Goal: Transaction & Acquisition: Purchase product/service

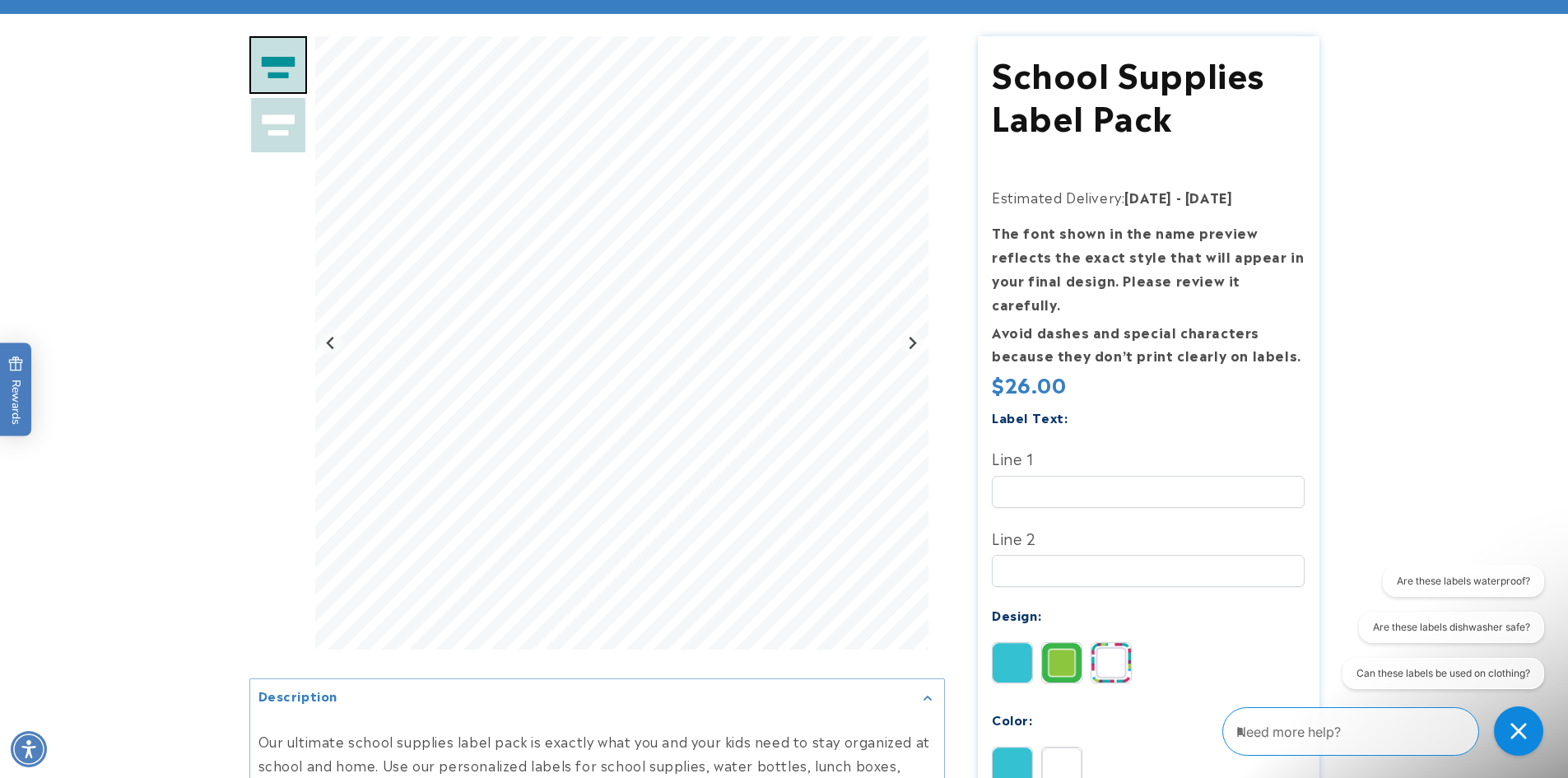
scroll to position [164, 0]
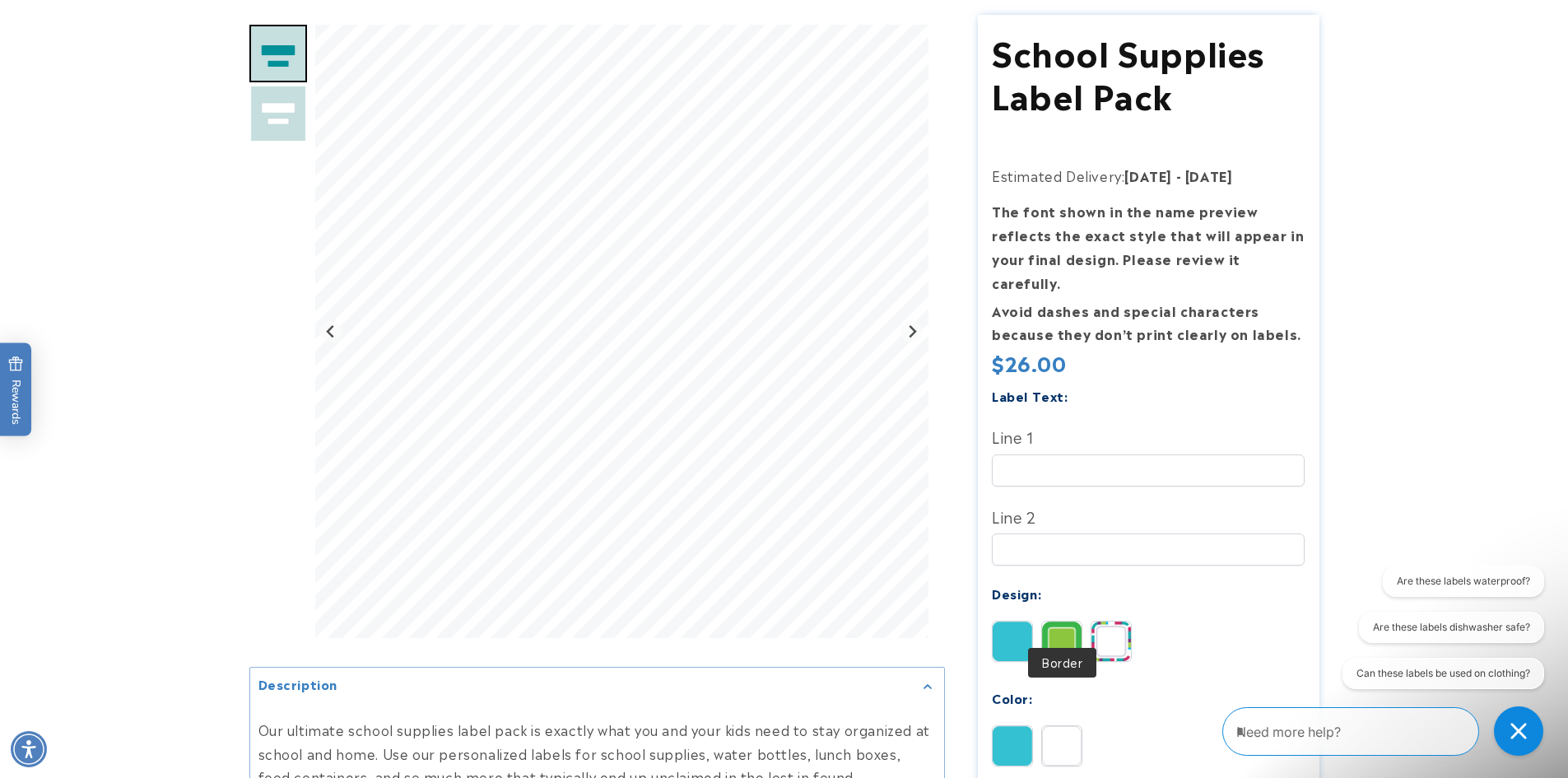
click at [1067, 626] on img at bounding box center [1062, 642] width 39 height 39
click at [1096, 625] on img at bounding box center [1111, 642] width 39 height 39
click at [1004, 622] on img at bounding box center [1013, 642] width 39 height 39
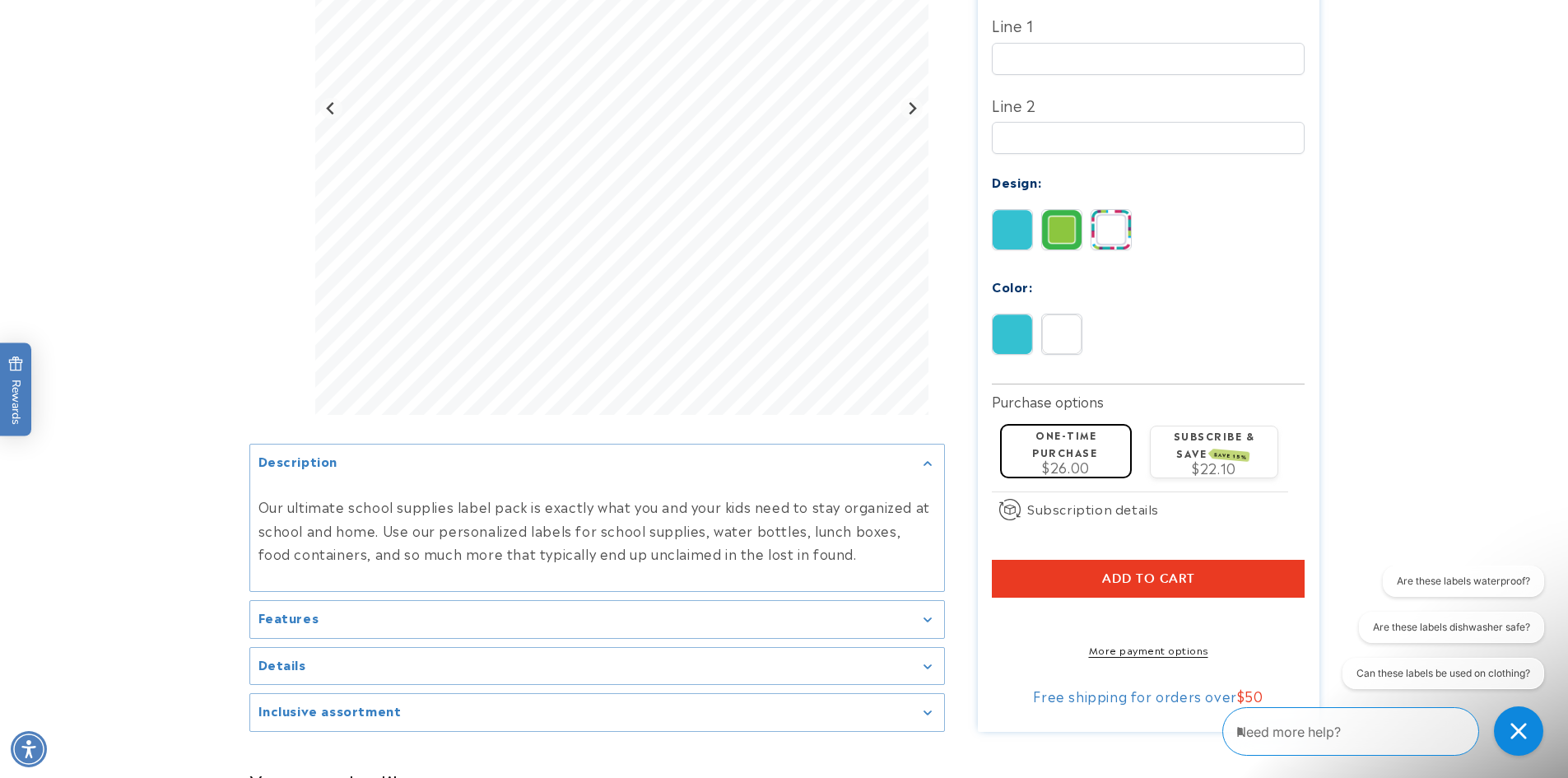
scroll to position [741, 0]
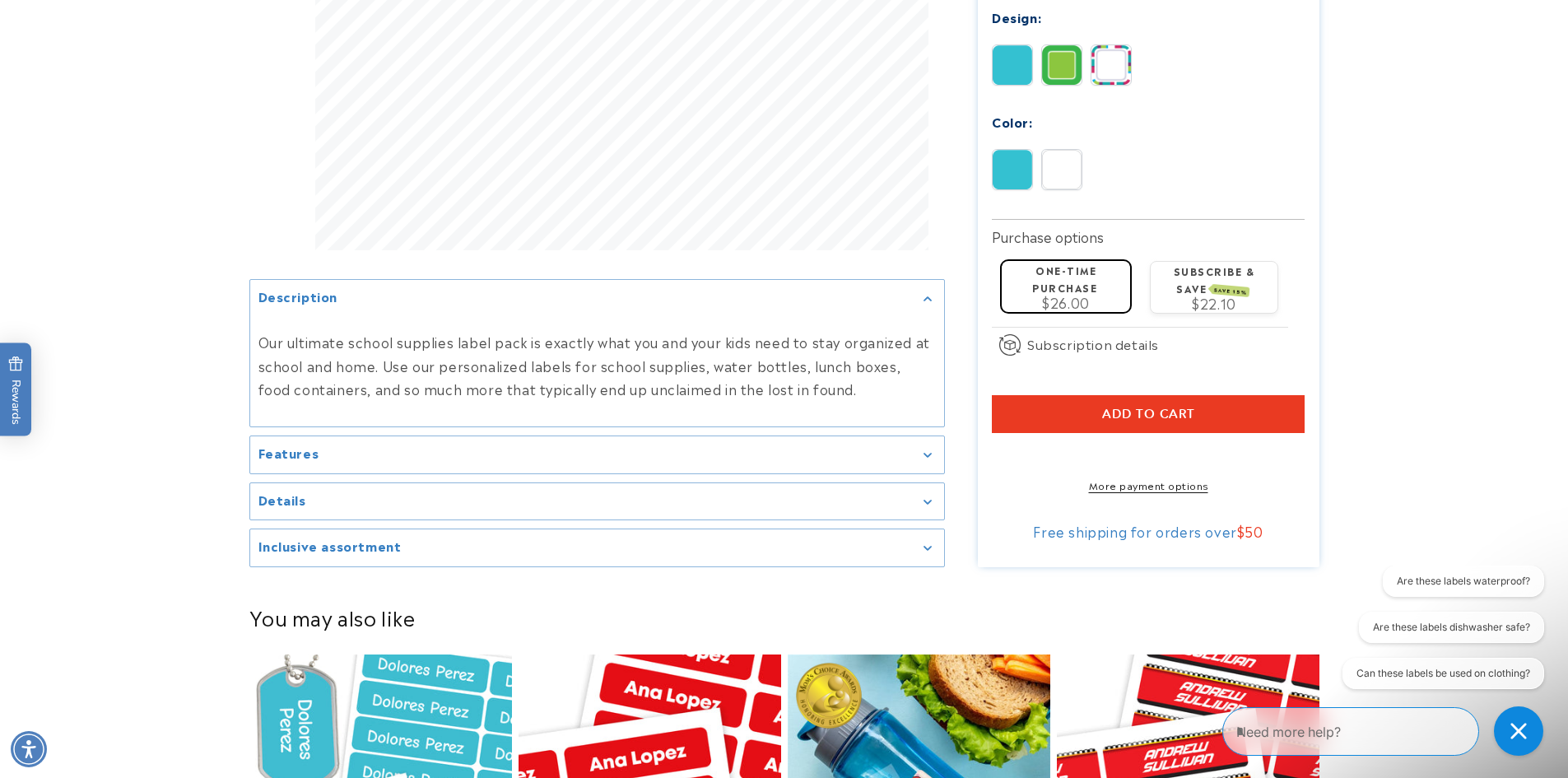
click at [420, 437] on summary "Features" at bounding box center [597, 454] width 694 height 37
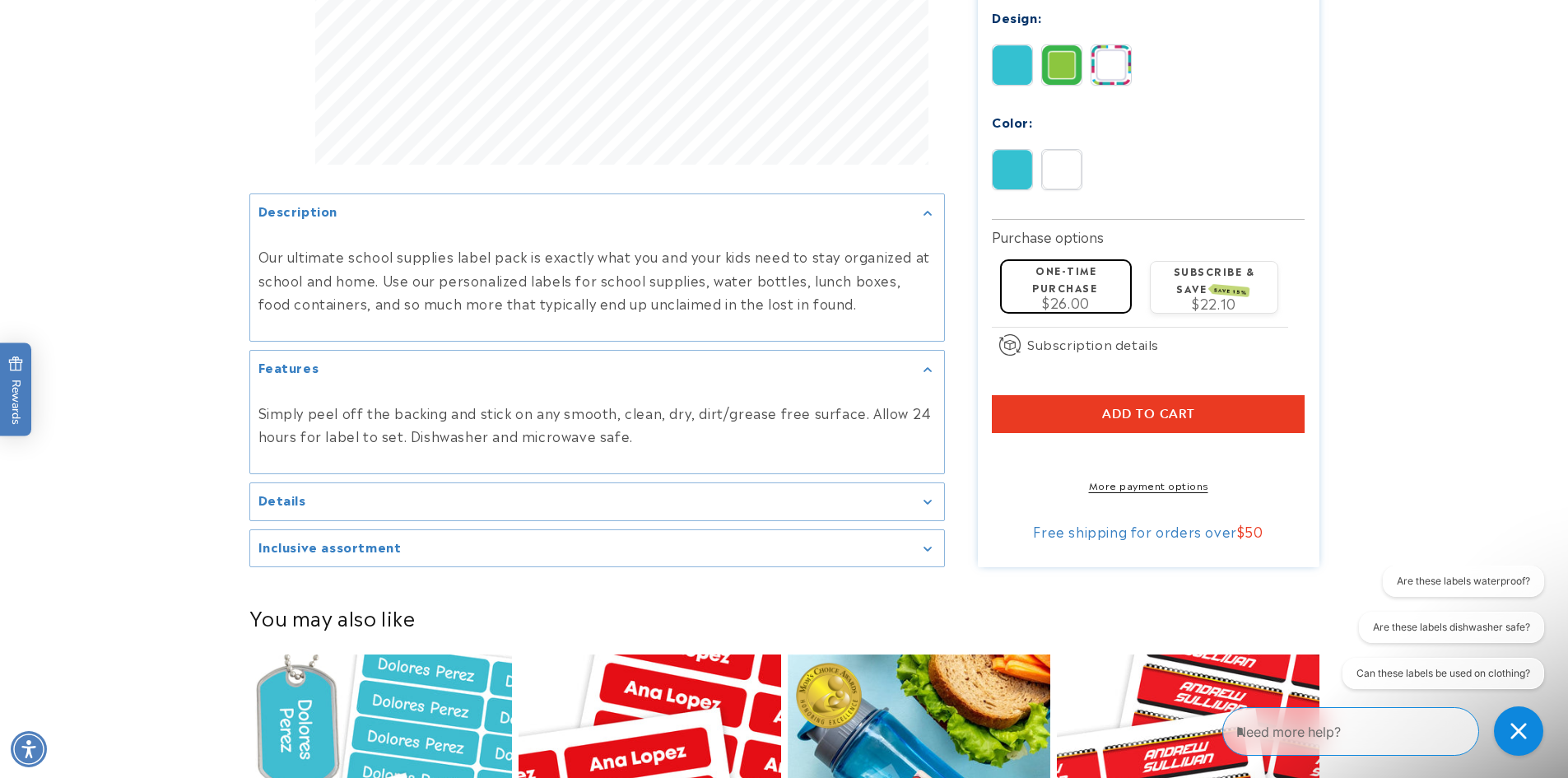
click at [489, 500] on summary "Details" at bounding box center [597, 502] width 694 height 37
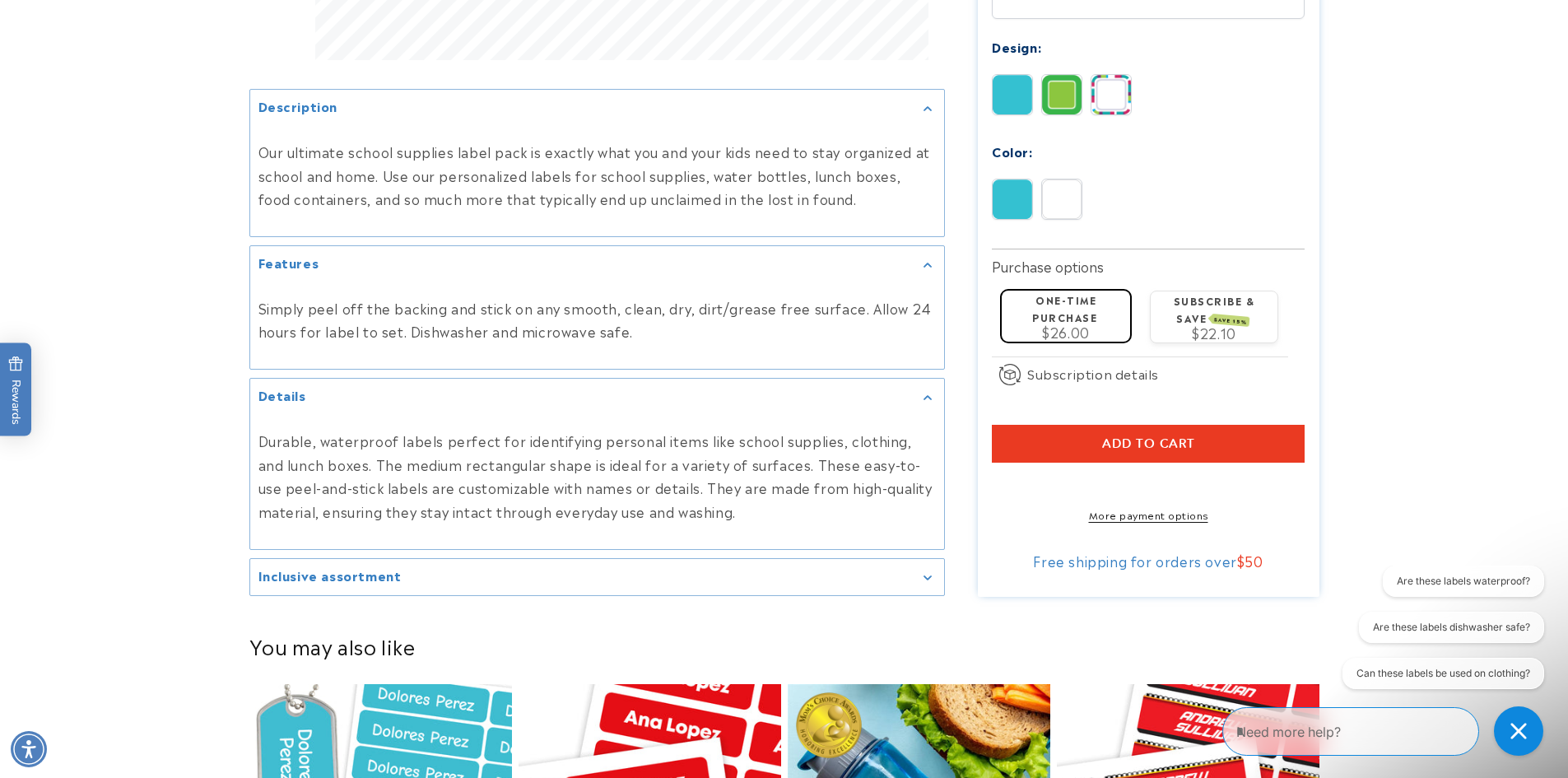
click at [487, 590] on summary "Inclusive assortment" at bounding box center [597, 577] width 694 height 37
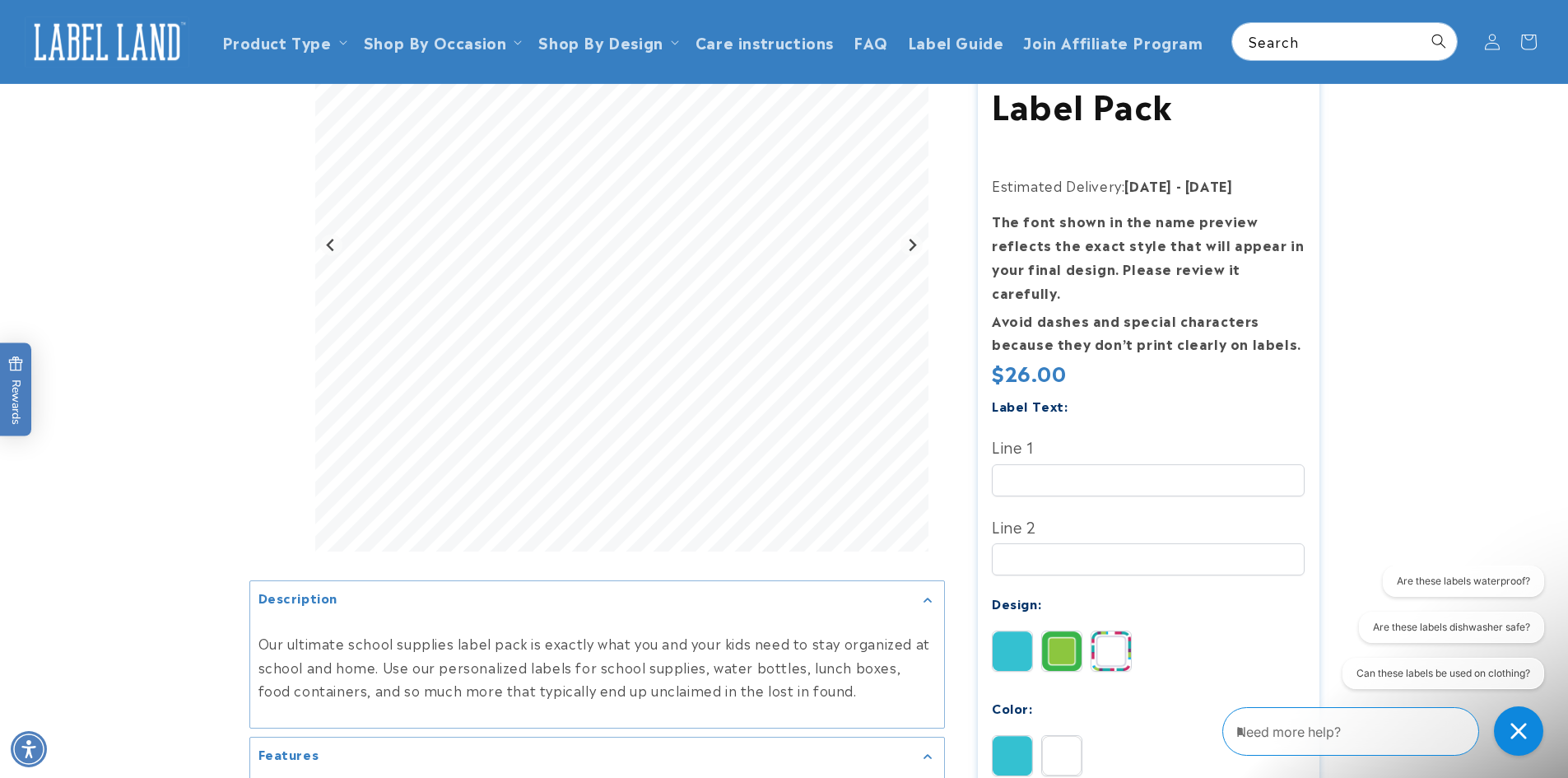
scroll to position [247, 0]
click at [1114, 464] on input "Line 1" at bounding box center [1149, 480] width 313 height 33
type input "********"
click at [1036, 550] on input "Line 2" at bounding box center [1149, 560] width 313 height 33
click at [1025, 543] on input "**********" at bounding box center [1149, 560] width 313 height 33
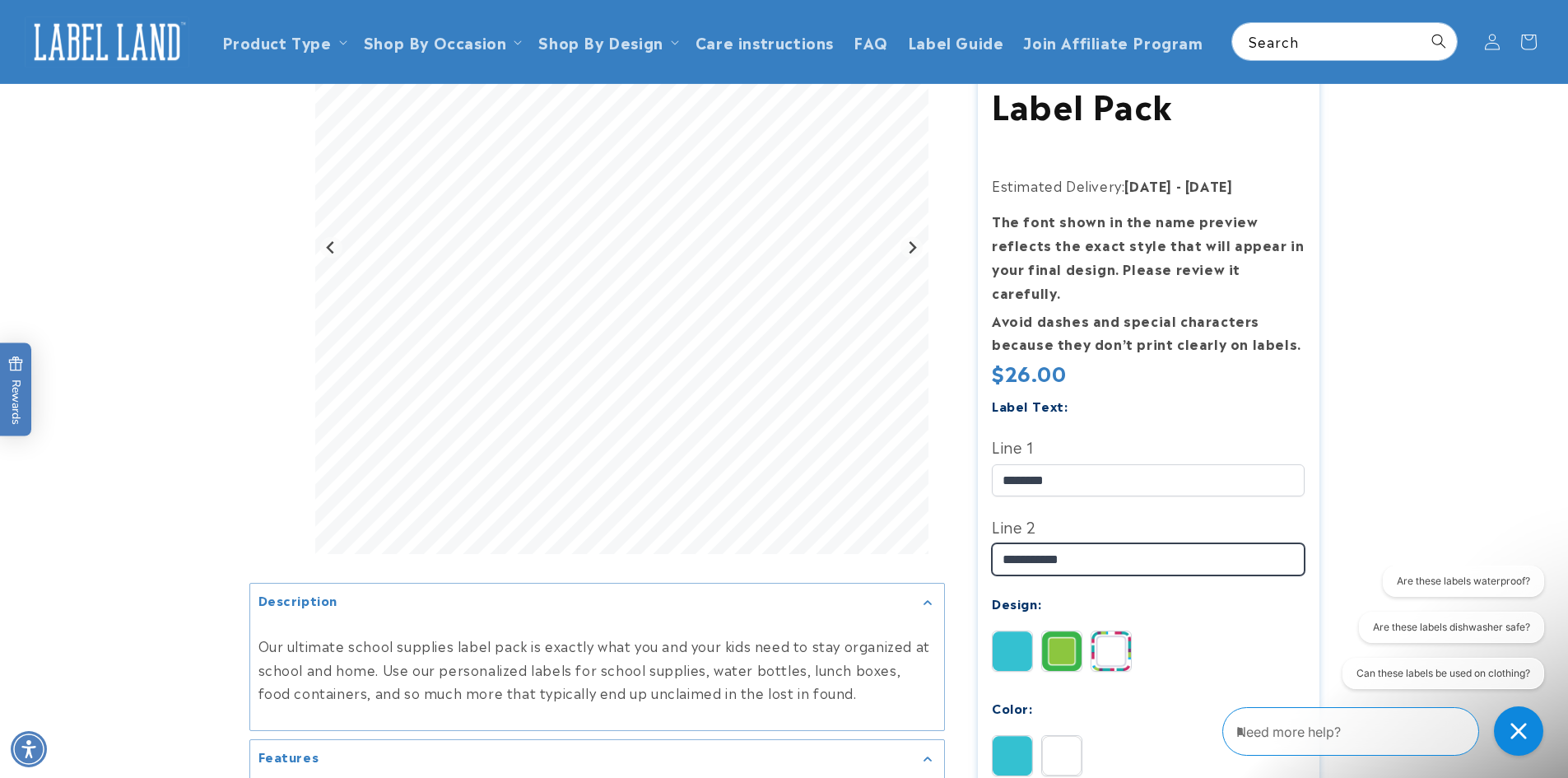
click at [1050, 543] on input "**********" at bounding box center [1149, 560] width 313 height 33
type input "**********"
click at [1068, 632] on img at bounding box center [1062, 651] width 39 height 39
click at [1015, 633] on img at bounding box center [1013, 651] width 39 height 39
click at [1127, 638] on img at bounding box center [1111, 651] width 39 height 39
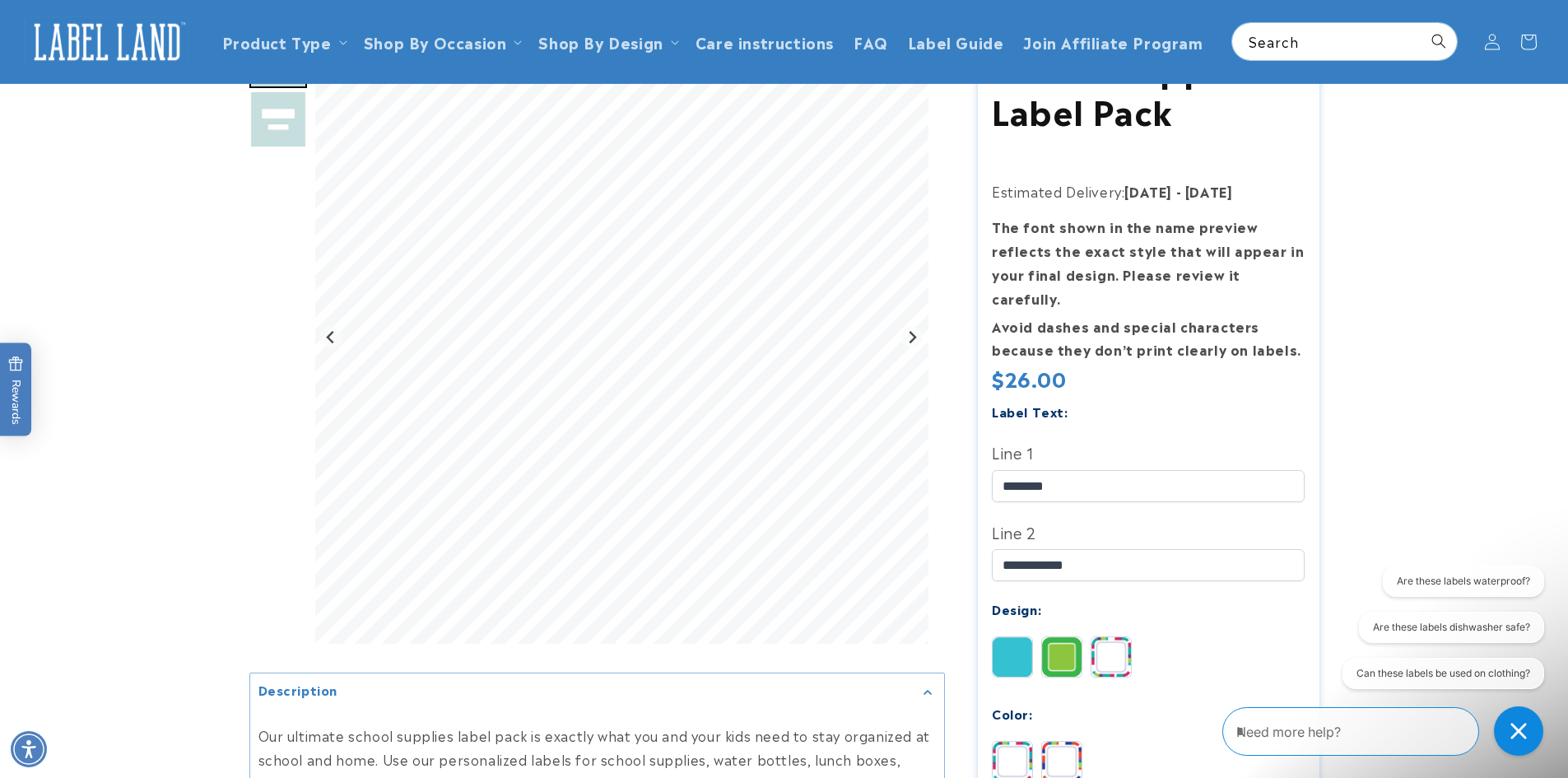
scroll to position [82, 0]
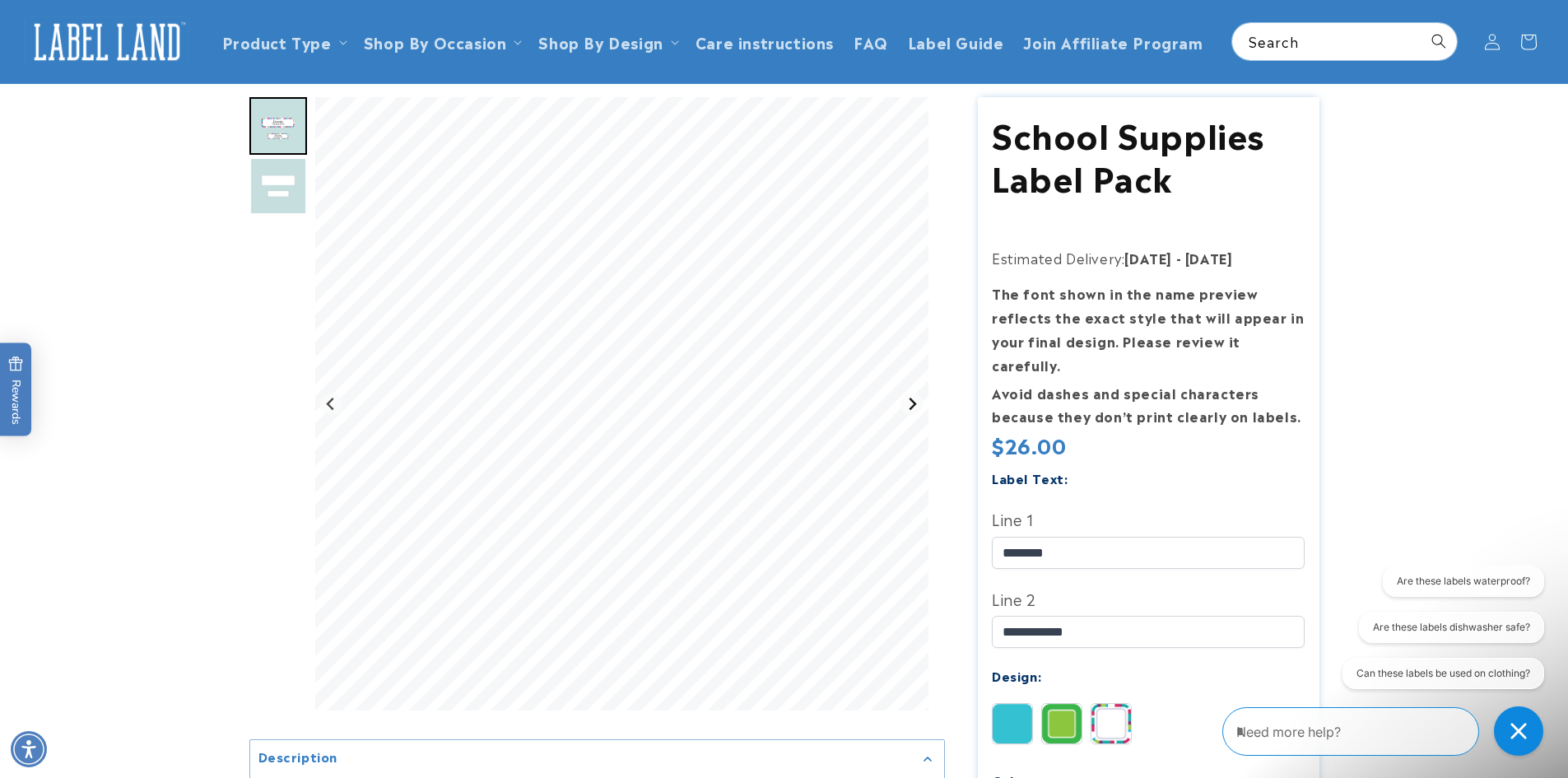
click at [908, 395] on button "Next slide" at bounding box center [912, 404] width 22 height 22
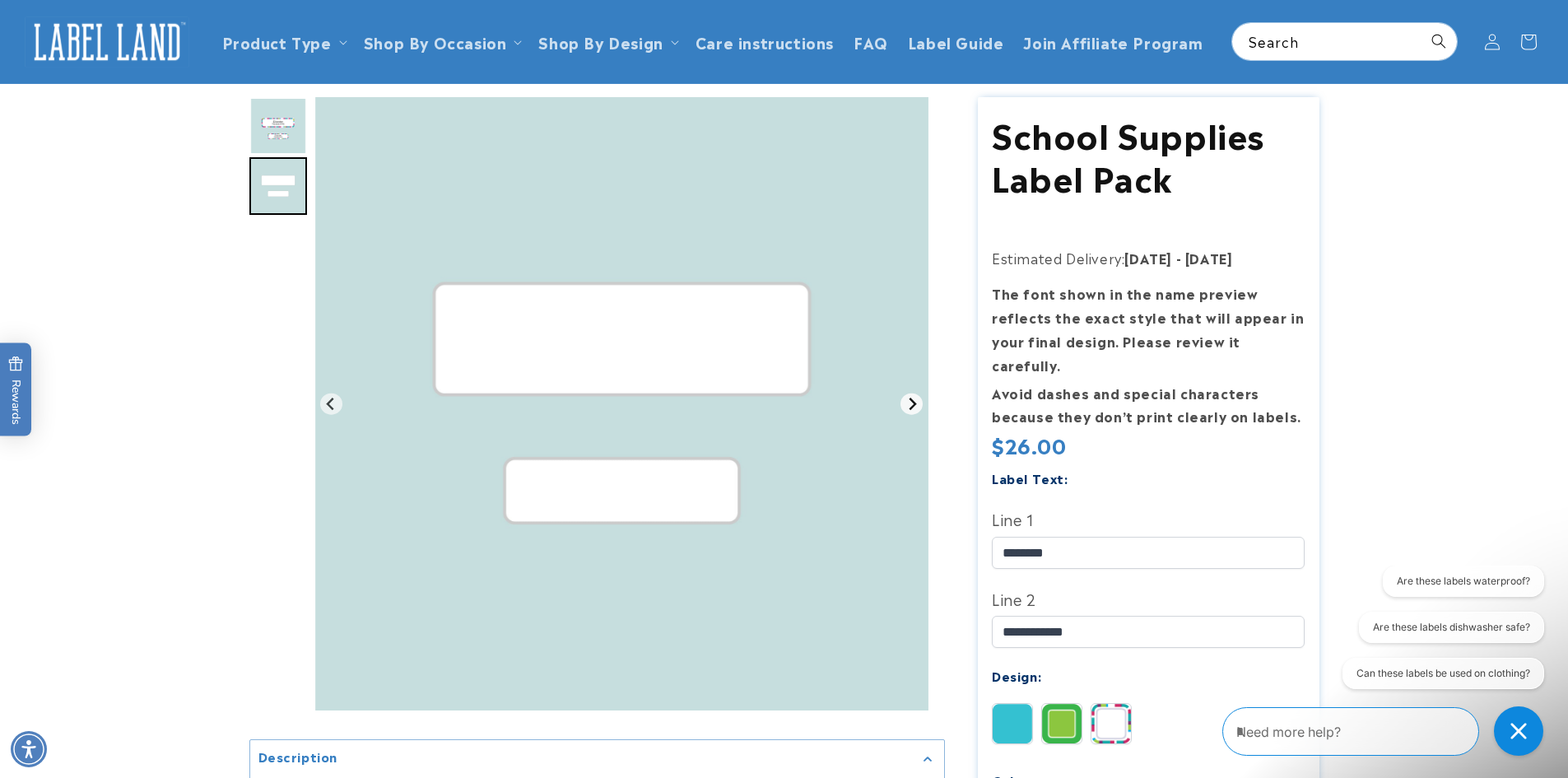
click at [908, 395] on button "Go to first slide" at bounding box center [912, 404] width 22 height 22
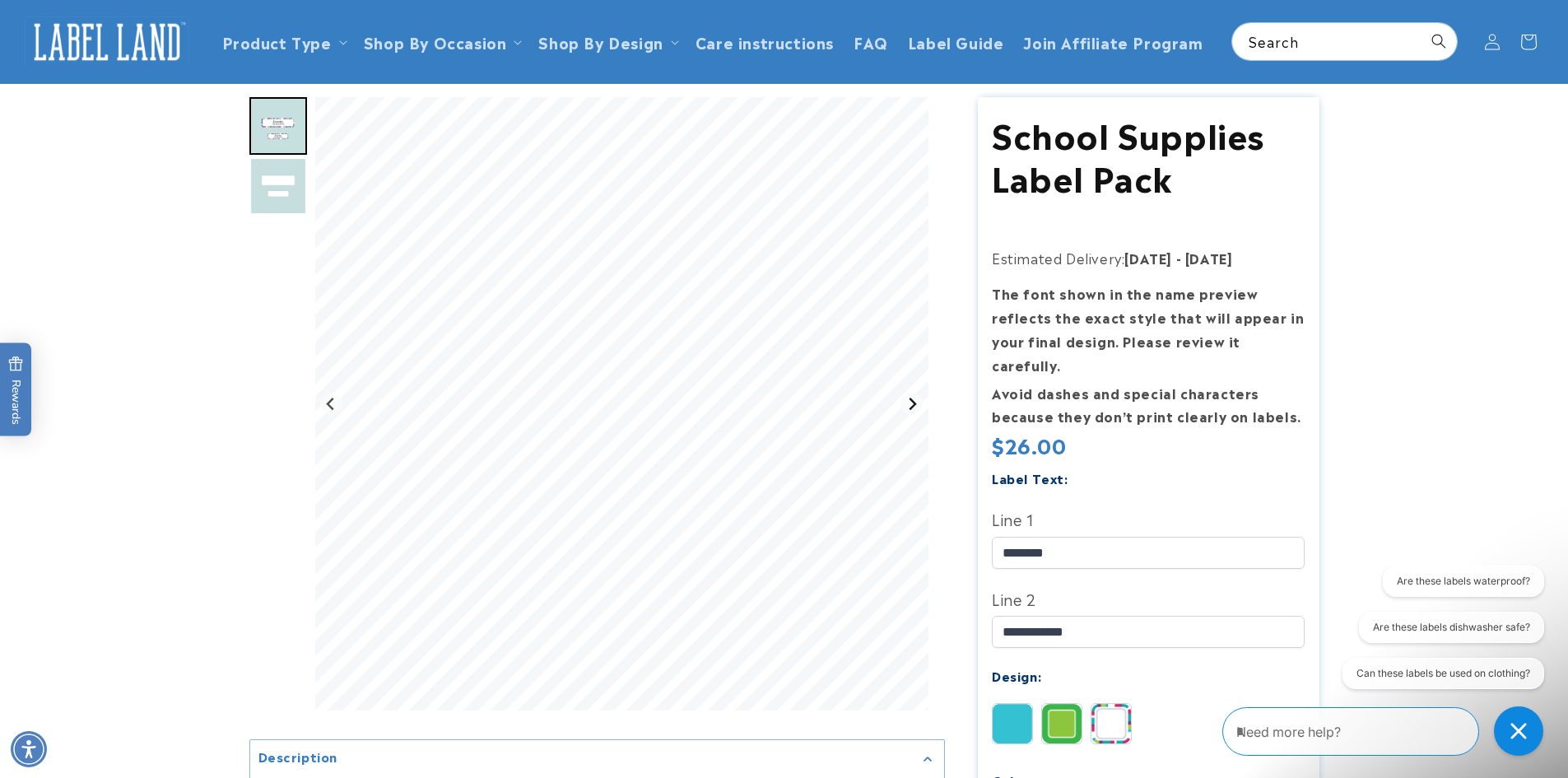
click at [908, 411] on button "Next slide" at bounding box center [912, 404] width 22 height 22
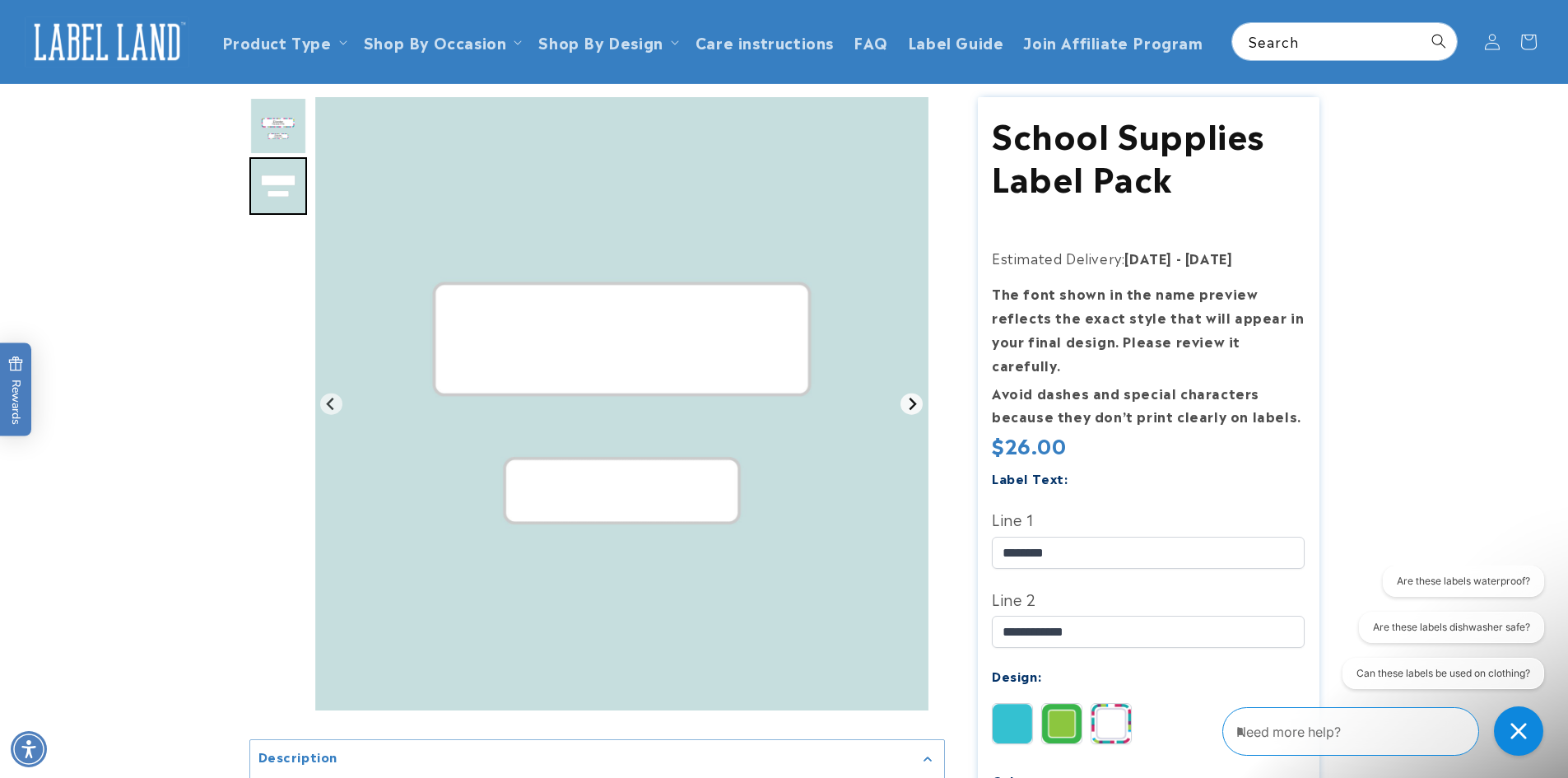
click at [908, 411] on button "Go to first slide" at bounding box center [912, 404] width 22 height 22
